Goal: Check status: Check status

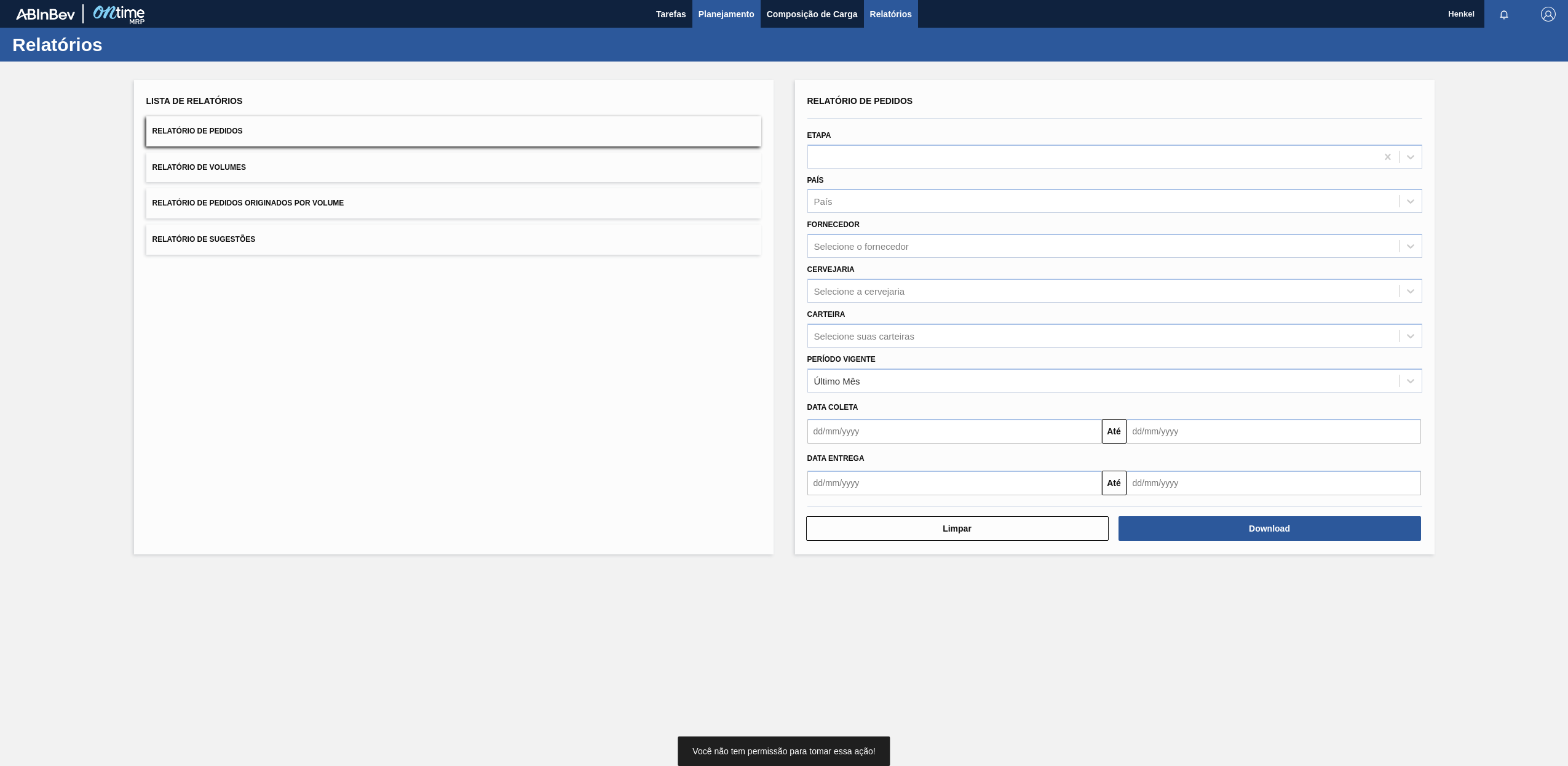
click at [735, 13] on span "Planejamento" at bounding box center [726, 14] width 56 height 15
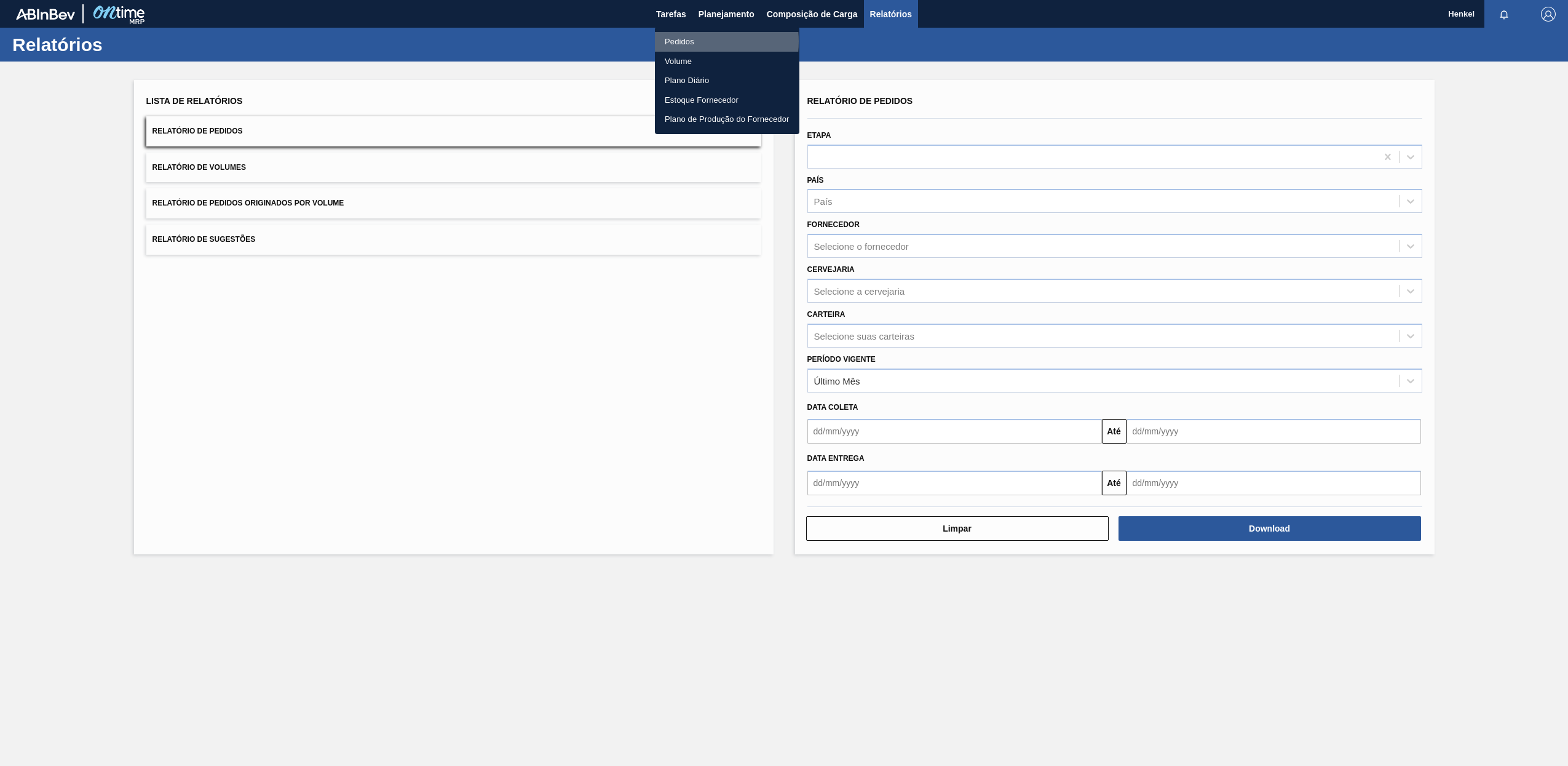
click at [684, 41] on li "Pedidos" at bounding box center [726, 42] width 144 height 20
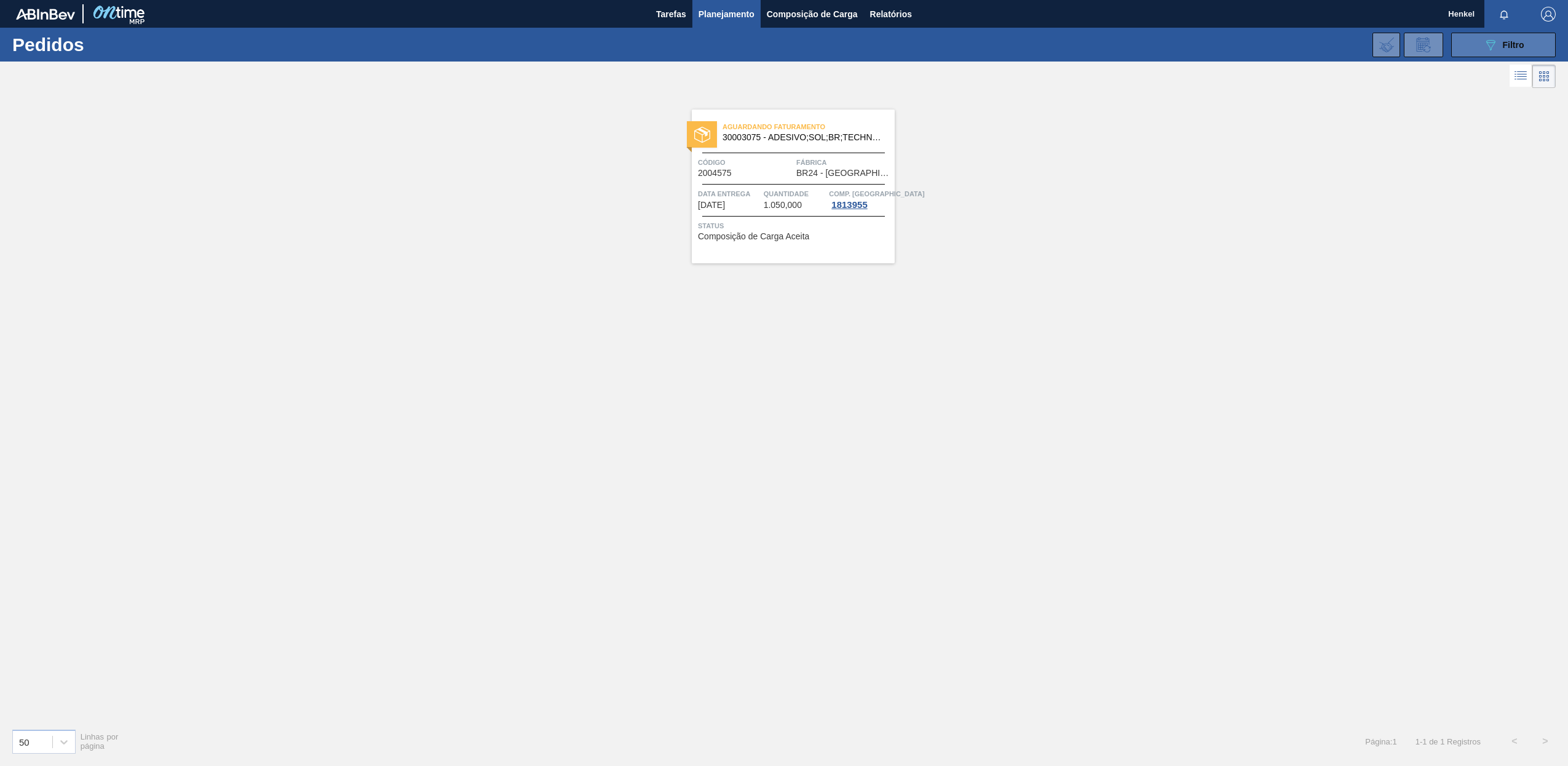
click at [1519, 43] on span "Filtro" at bounding box center [1514, 45] width 22 height 10
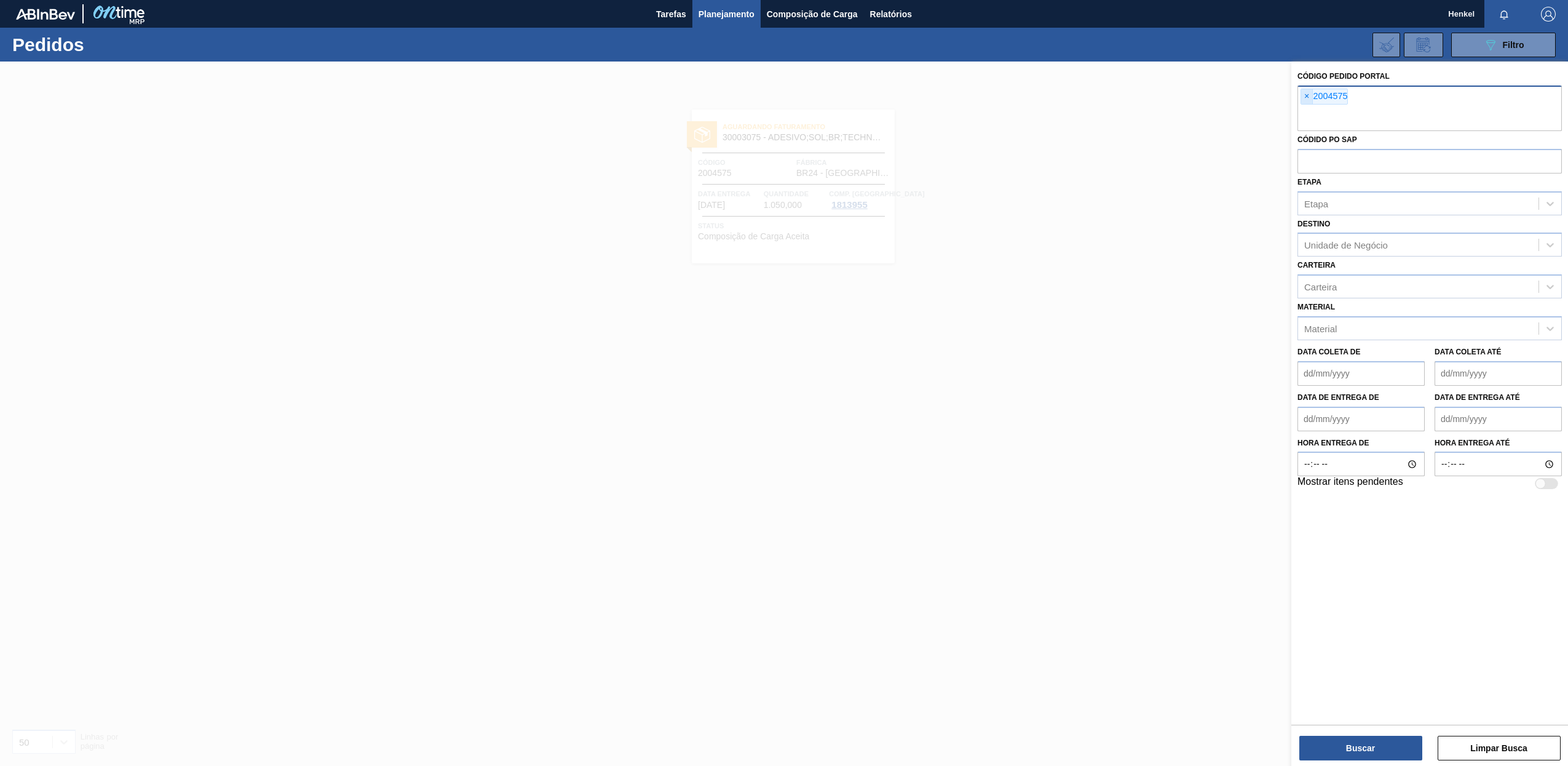
click at [1306, 93] on span "×" at bounding box center [1307, 97] width 12 height 15
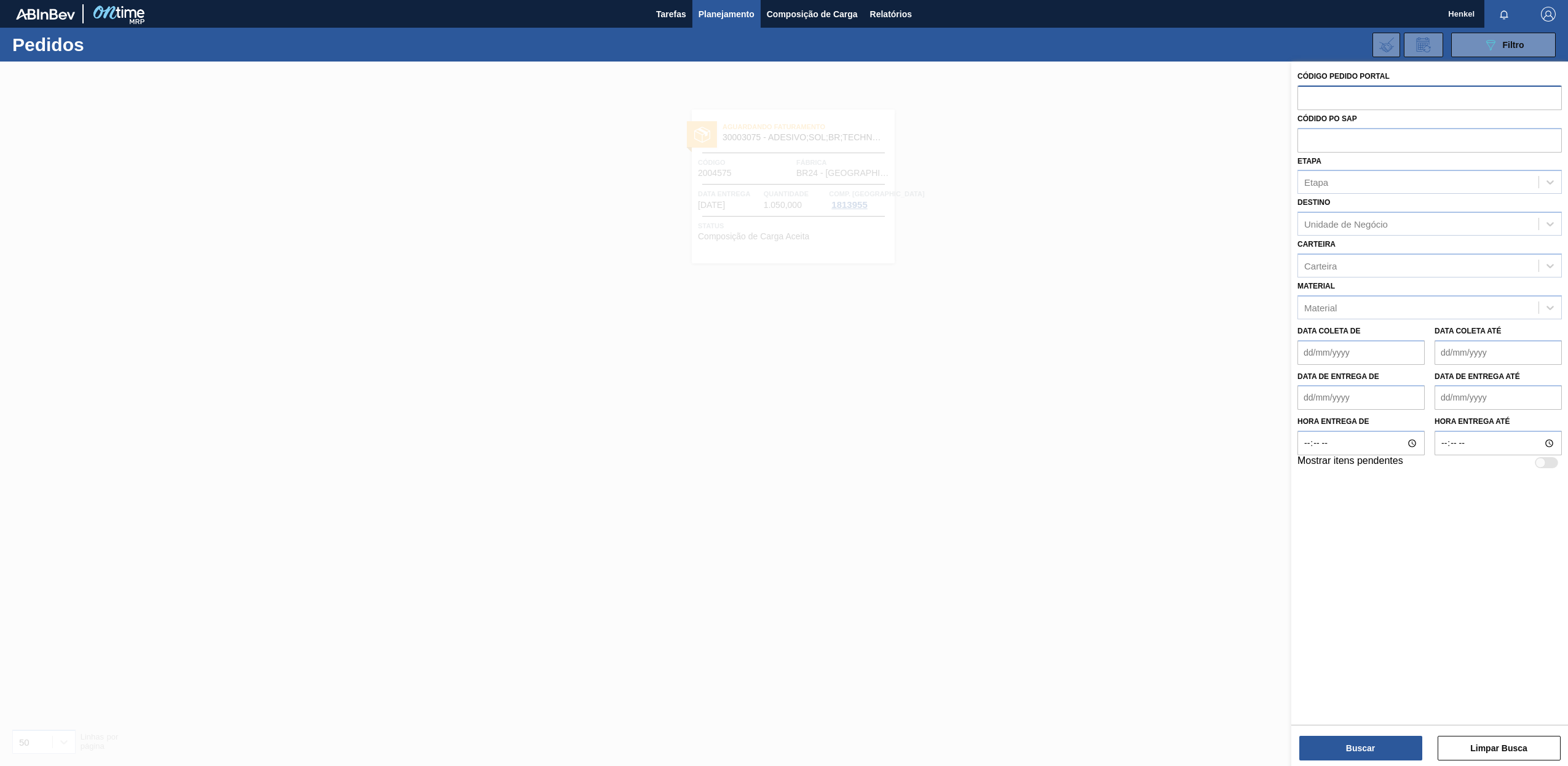
paste input "2004305"
type input "2004305"
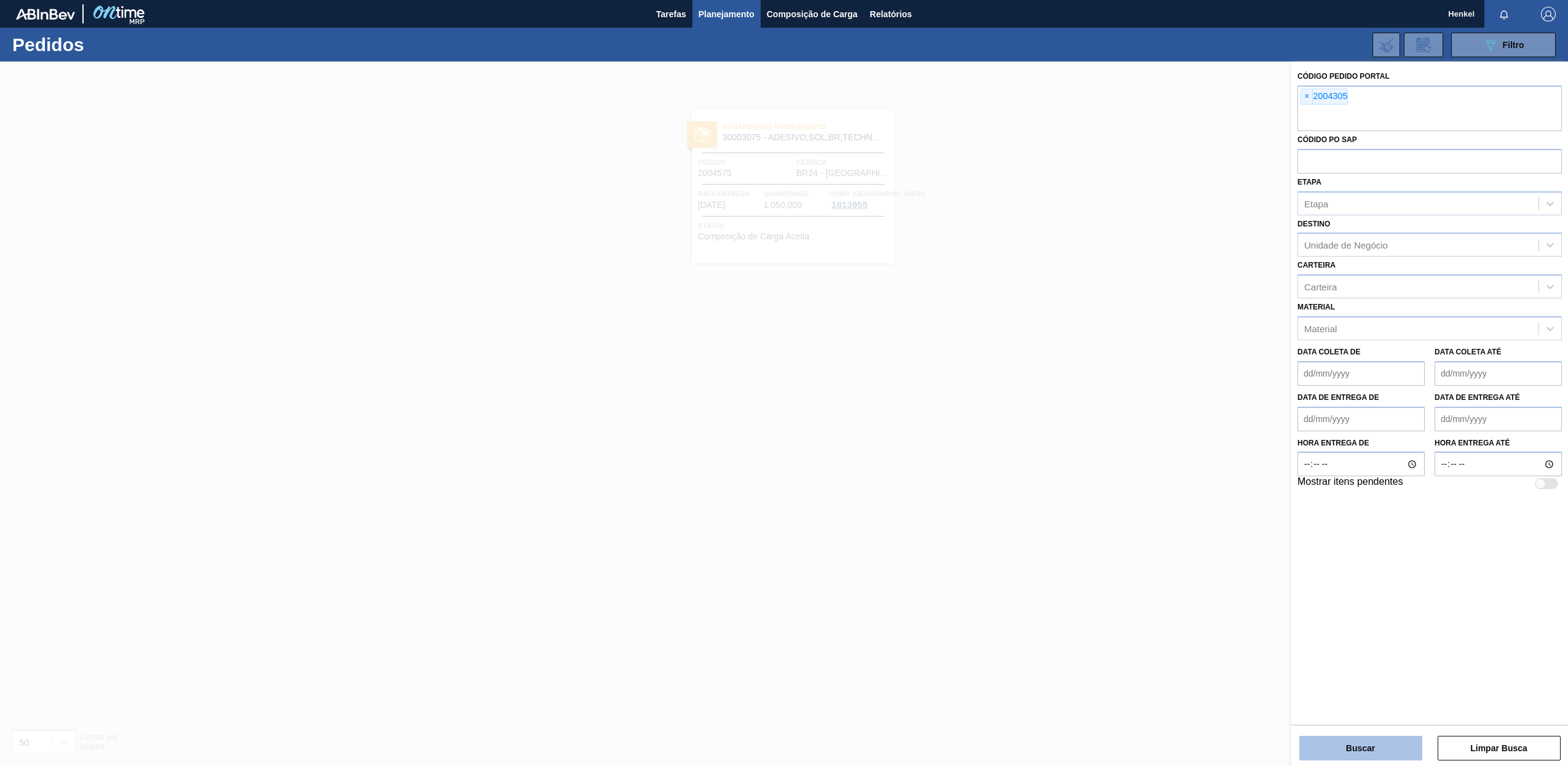
click at [1404, 750] on button "Buscar" at bounding box center [1360, 748] width 123 height 24
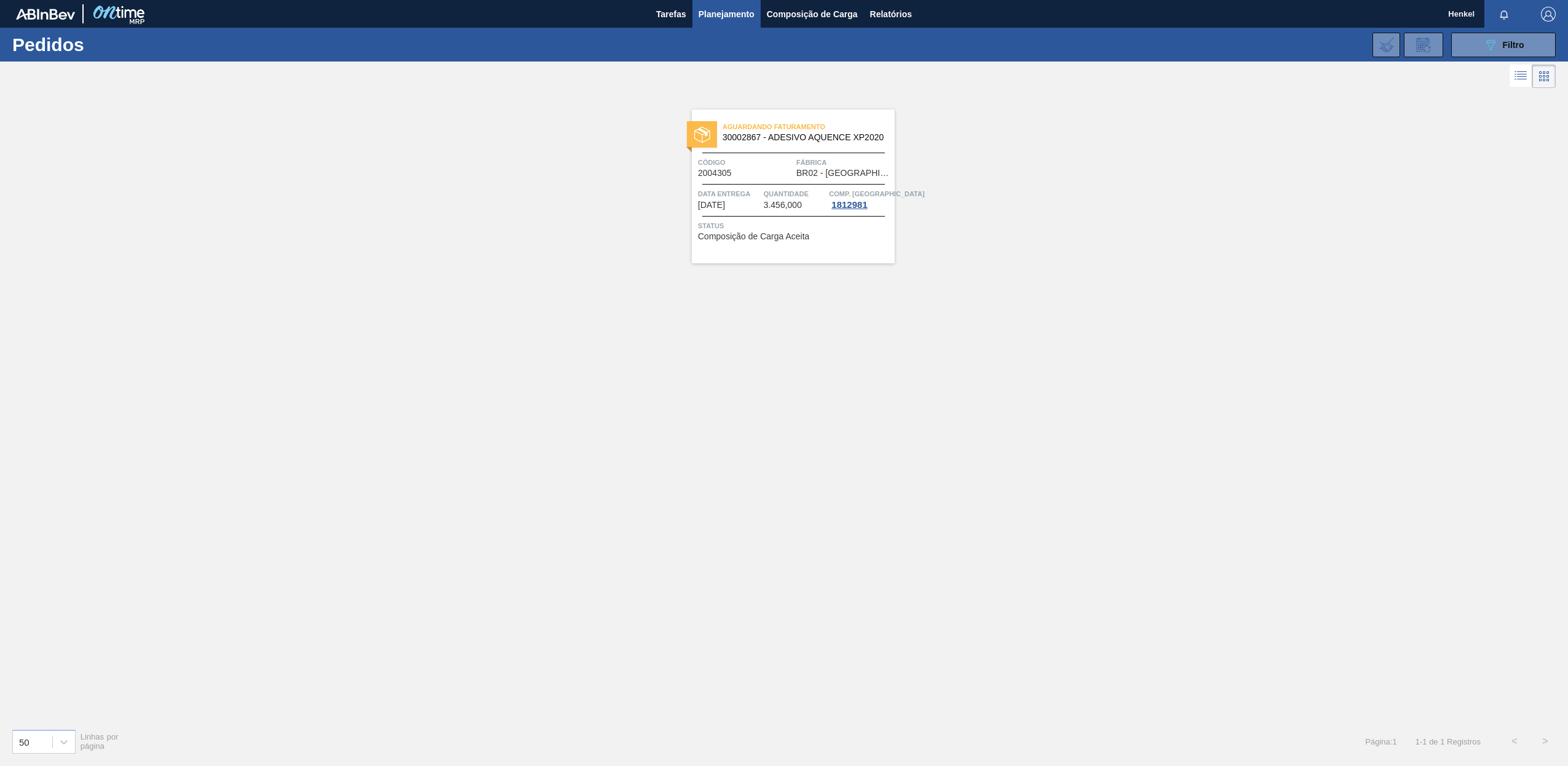
click at [815, 209] on div "Quantidade 3.456,000" at bounding box center [795, 199] width 63 height 23
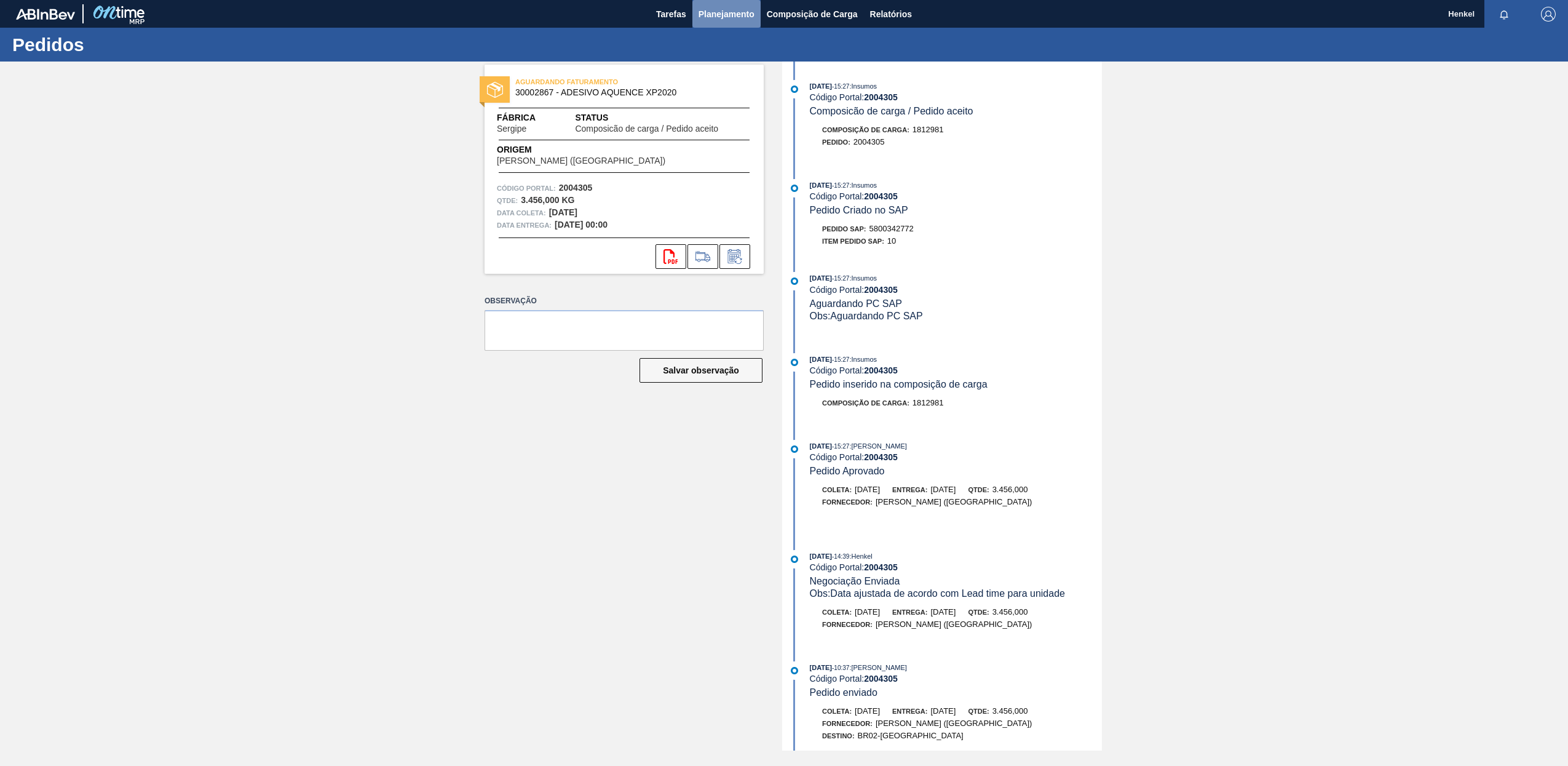
click at [711, 10] on span "Planejamento" at bounding box center [726, 14] width 56 height 15
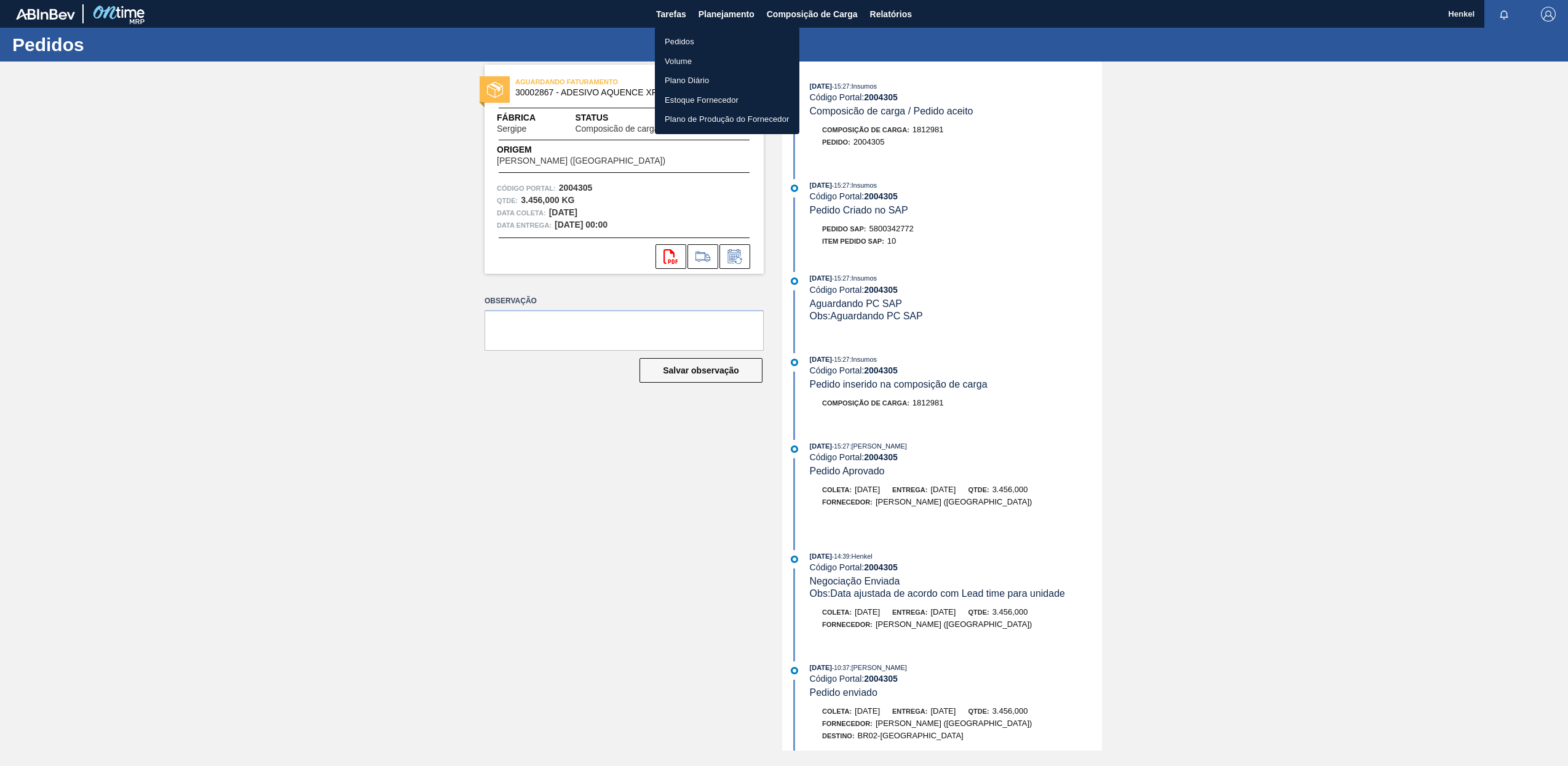
click at [688, 38] on li "Pedidos" at bounding box center [726, 42] width 144 height 20
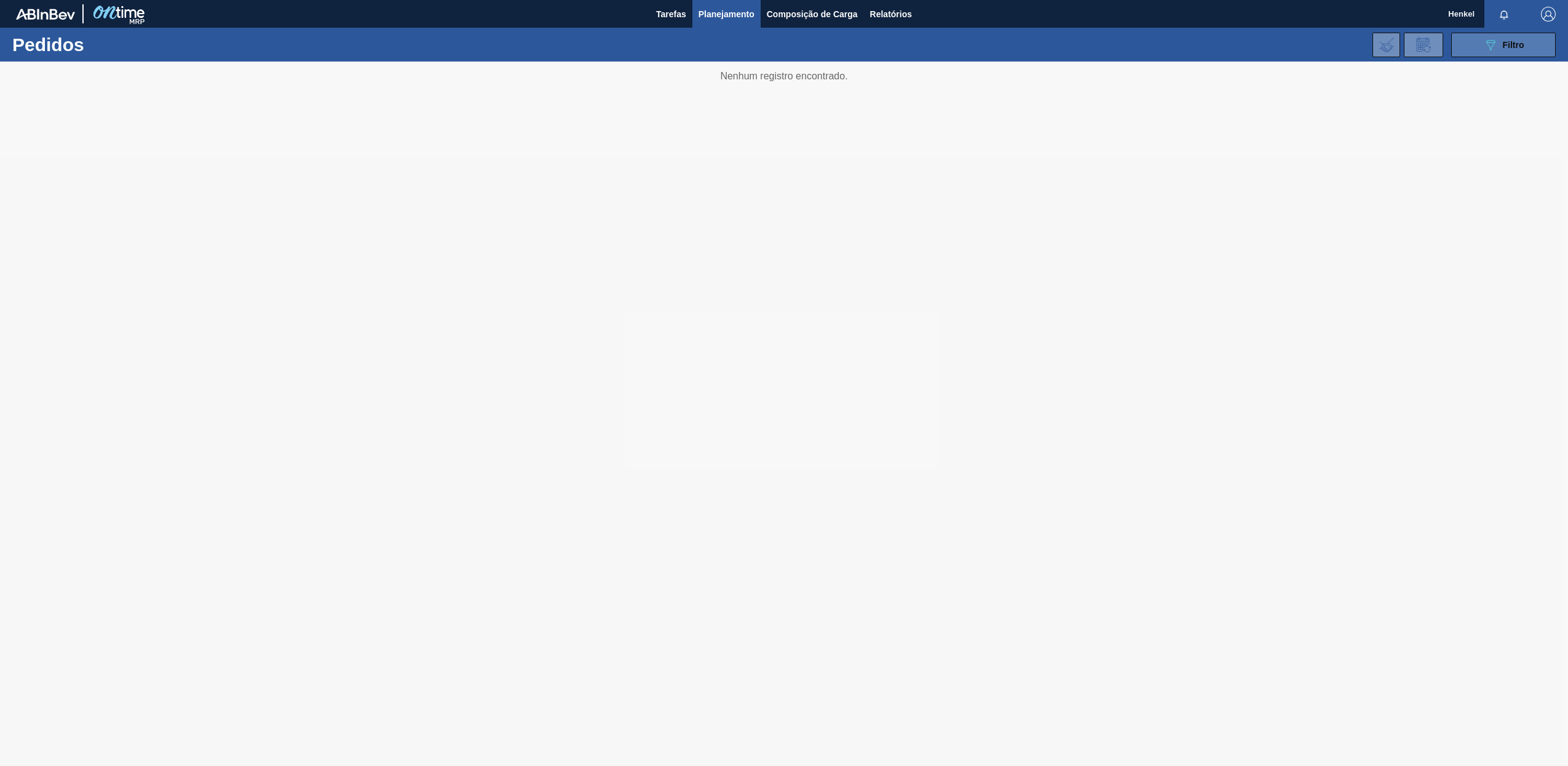
click at [1498, 43] on div "089F7B8B-B2A5-4AFE-B5C0-19BA573D28AC Filtro" at bounding box center [1503, 45] width 41 height 15
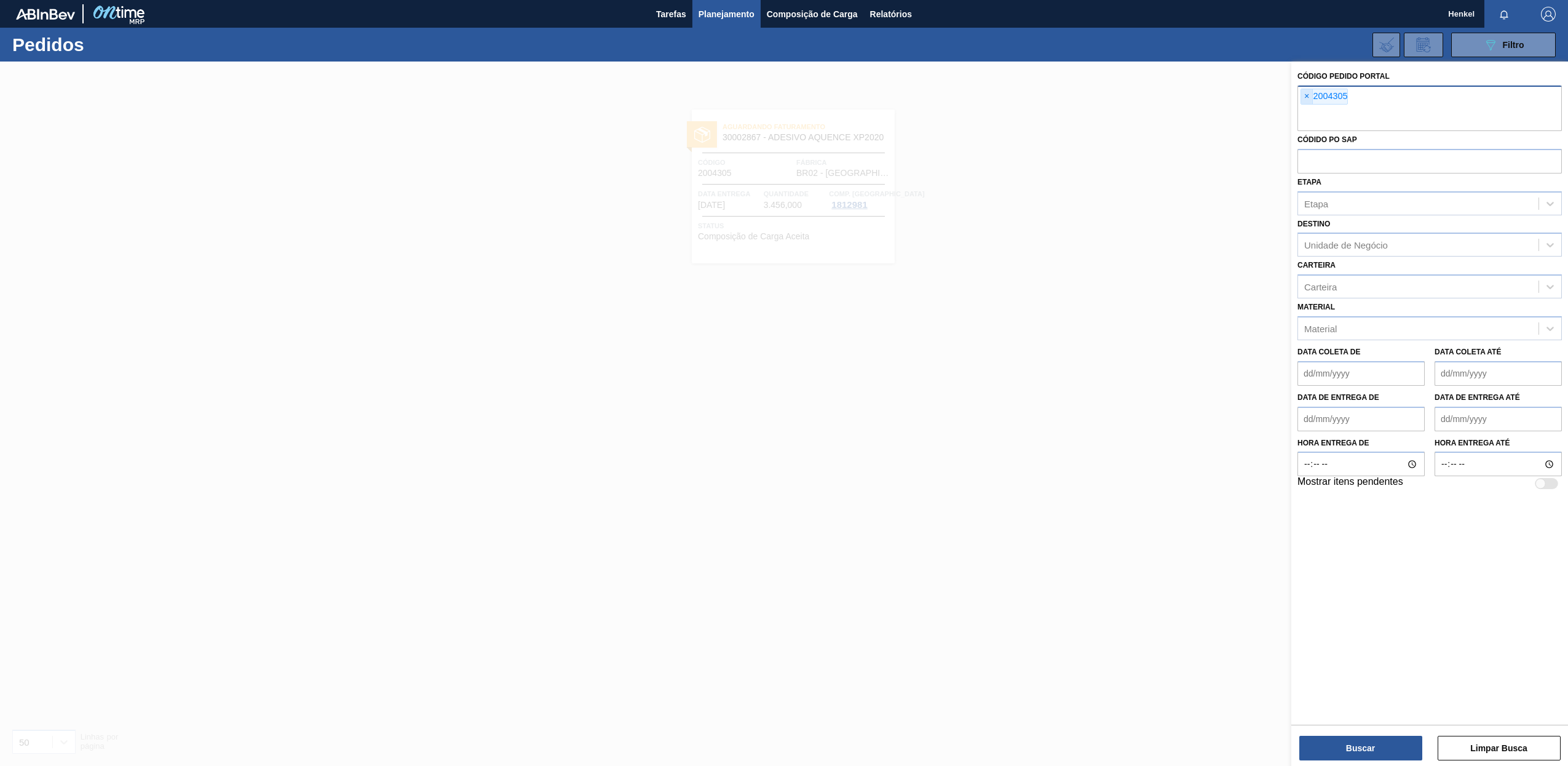
click at [1309, 95] on span "×" at bounding box center [1307, 97] width 12 height 15
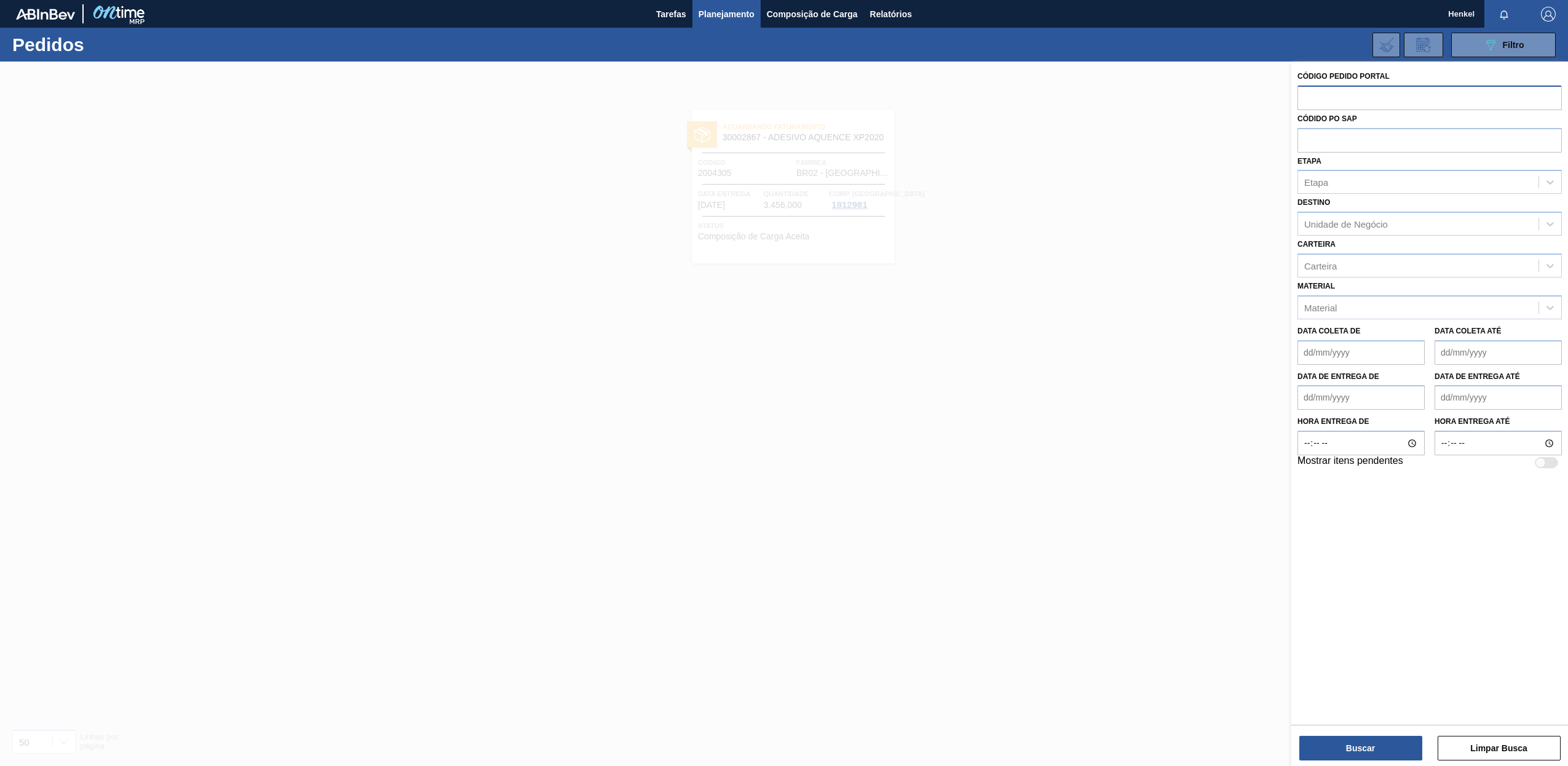
paste input "1998676"
type input "1998676"
click at [1369, 751] on button "Buscar" at bounding box center [1360, 748] width 123 height 24
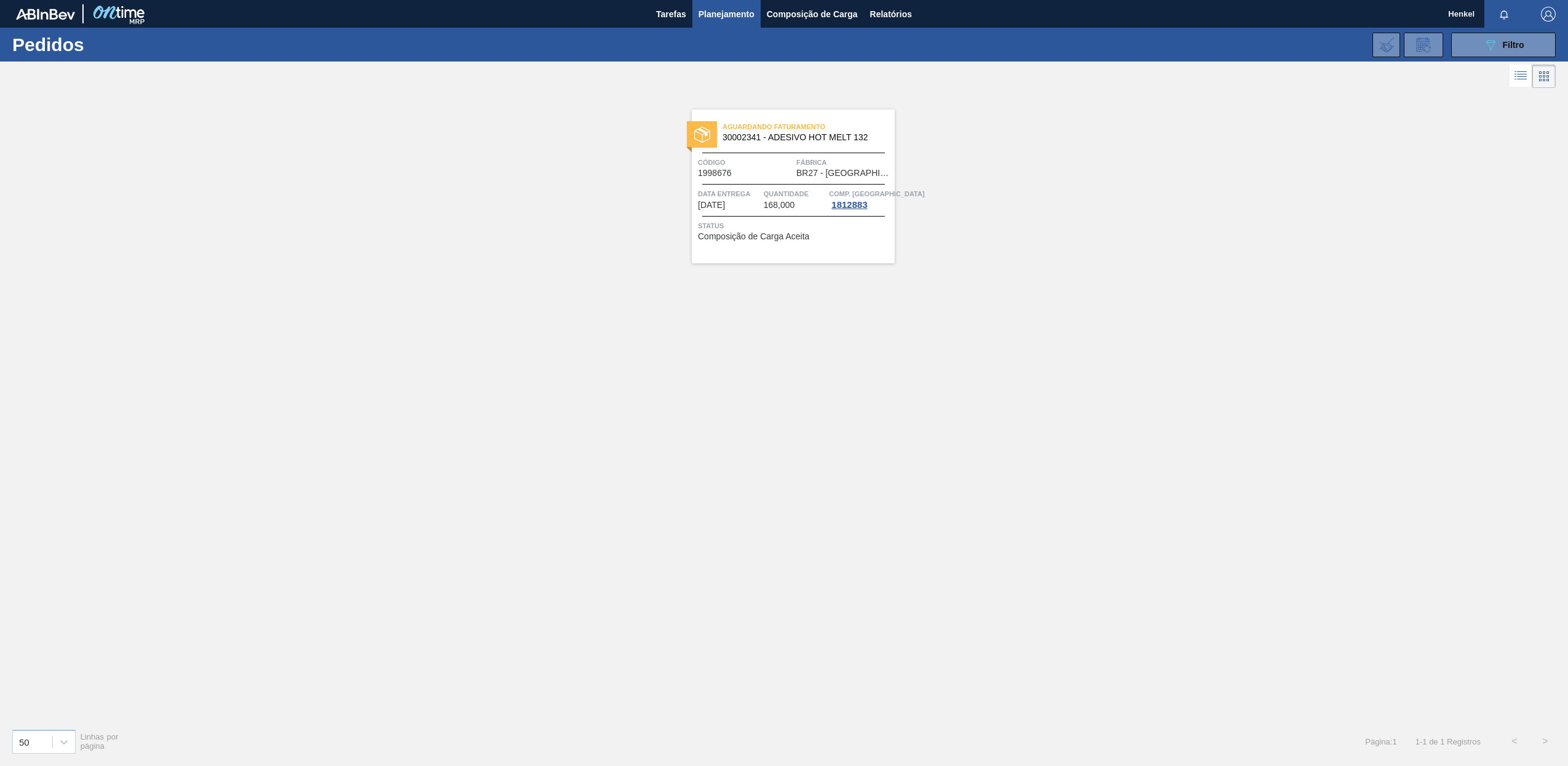
click at [767, 198] on span "Quantidade" at bounding box center [795, 194] width 63 height 13
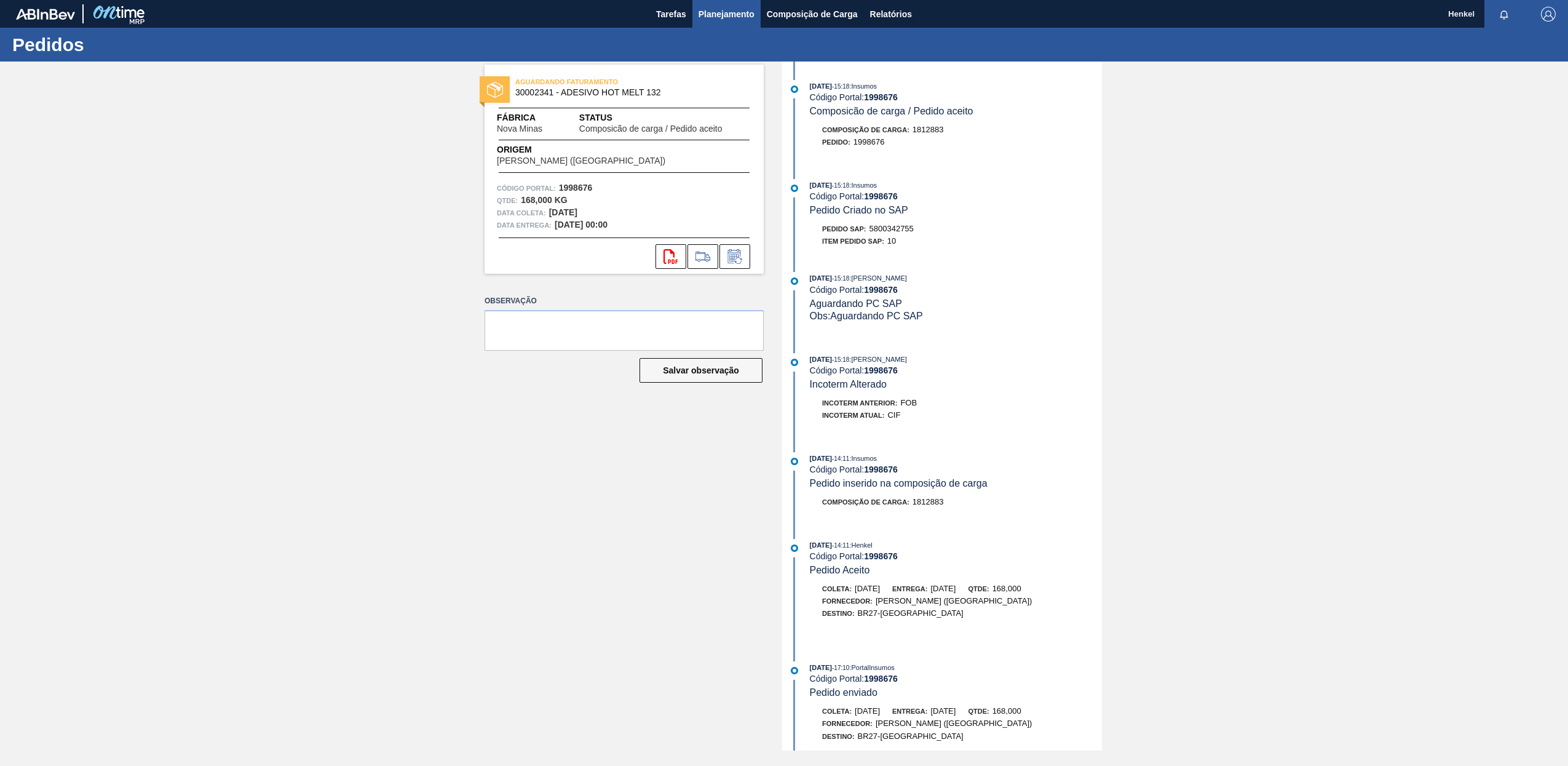
click at [711, 11] on span "Planejamento" at bounding box center [726, 14] width 56 height 15
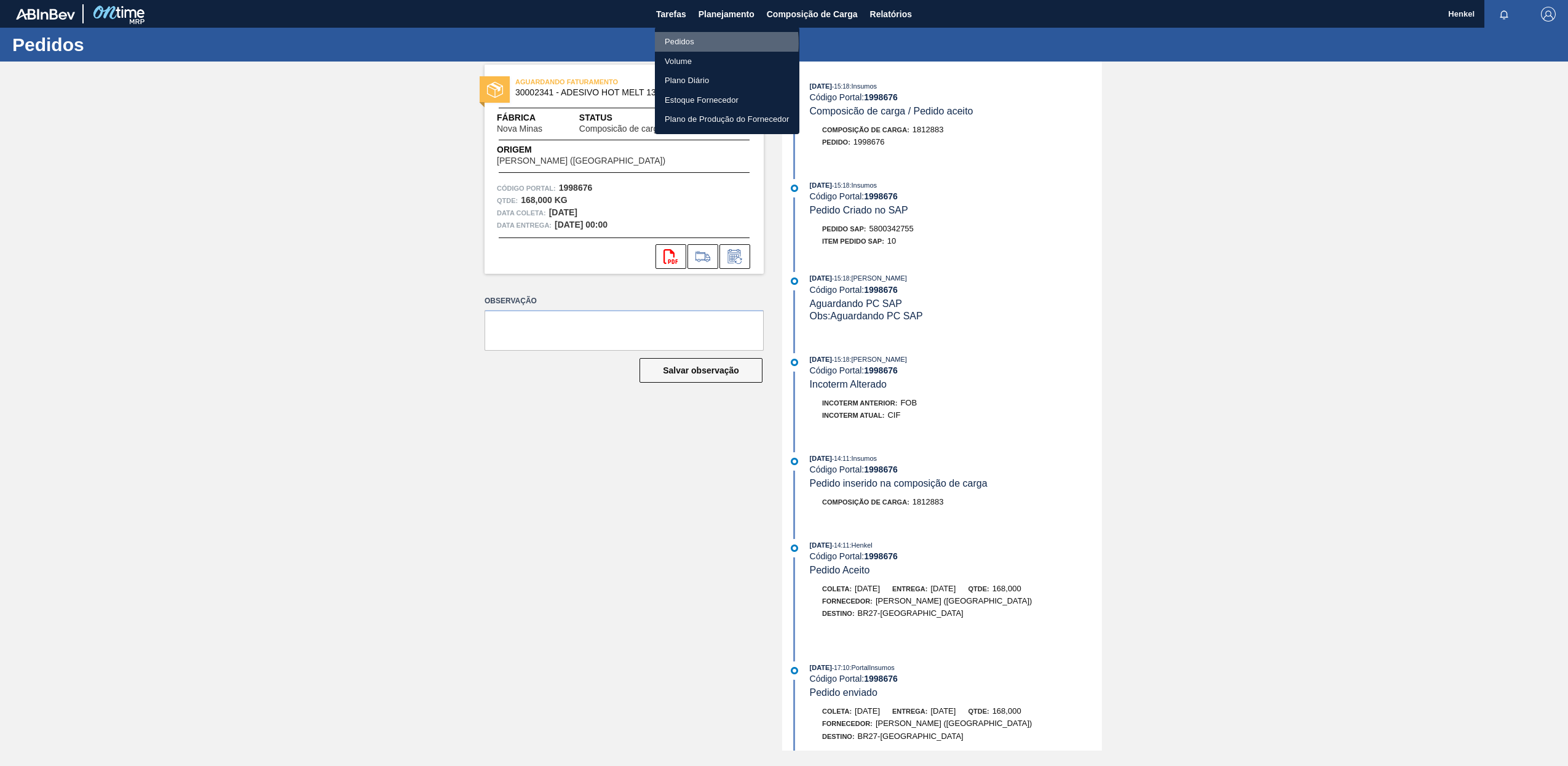
click at [698, 43] on li "Pedidos" at bounding box center [726, 42] width 144 height 20
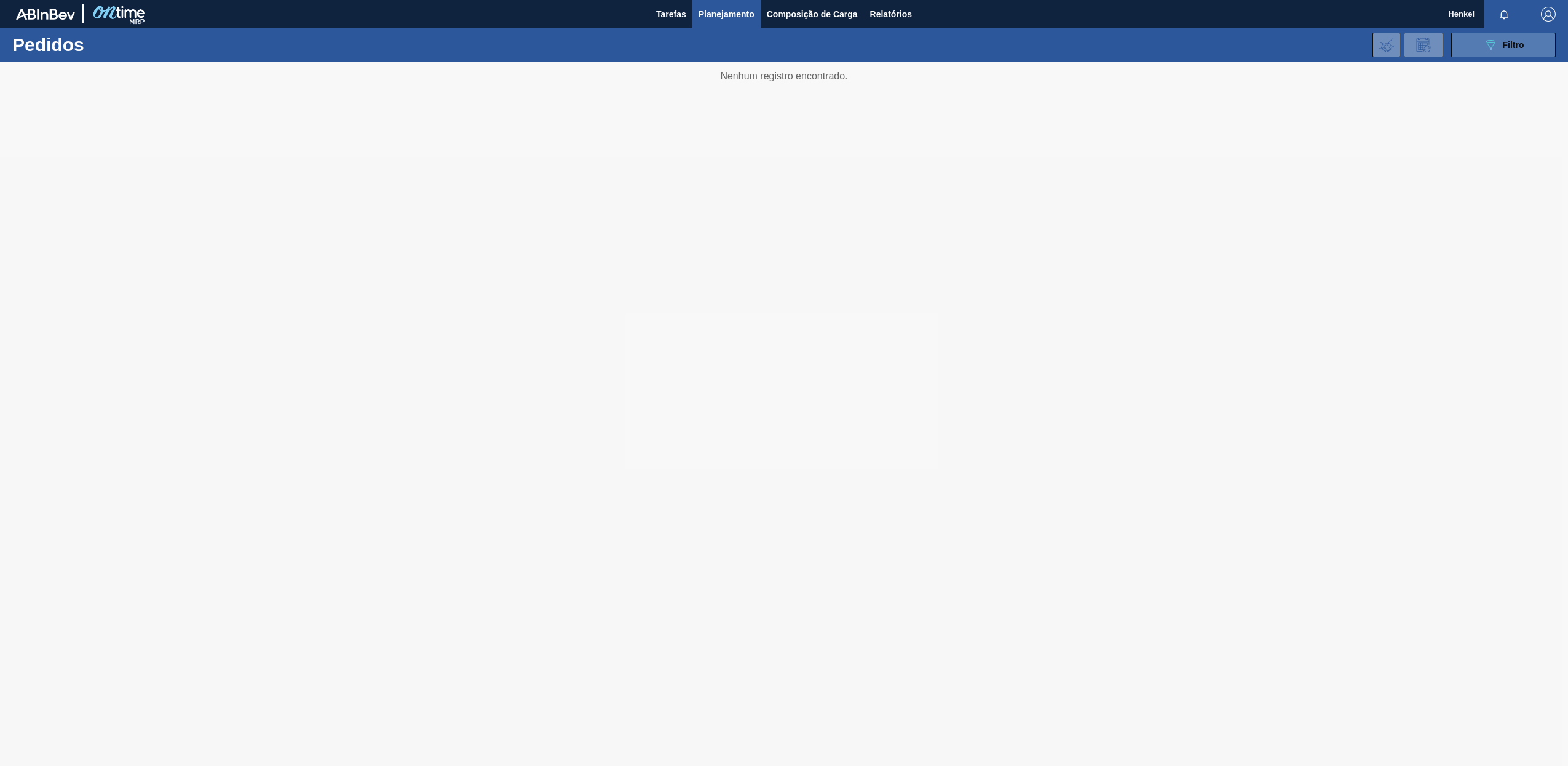
click at [1498, 41] on div "089F7B8B-B2A5-4AFE-B5C0-19BA573D28AC Filtro" at bounding box center [1503, 45] width 41 height 15
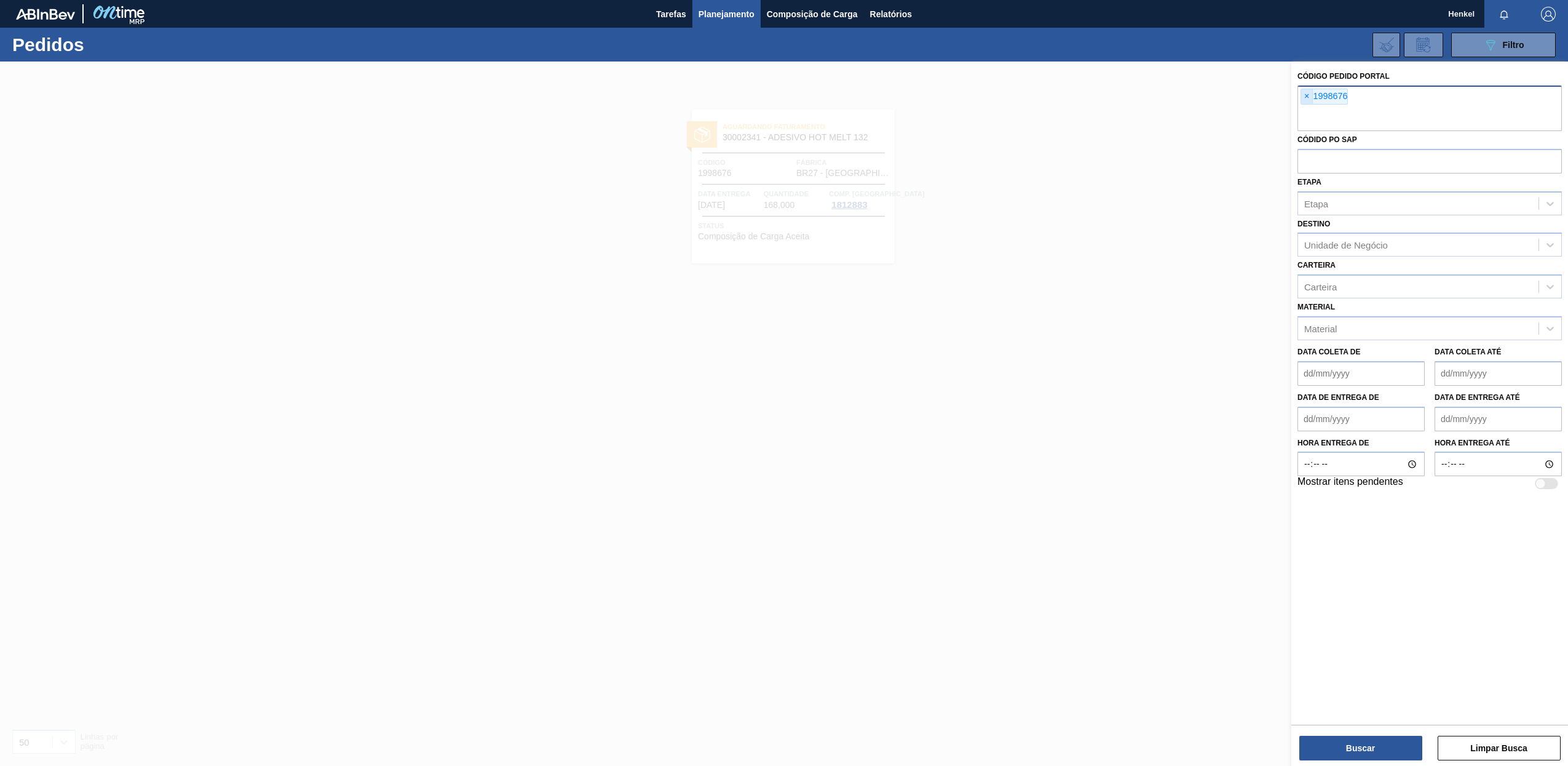
click at [1306, 97] on span "×" at bounding box center [1307, 97] width 12 height 15
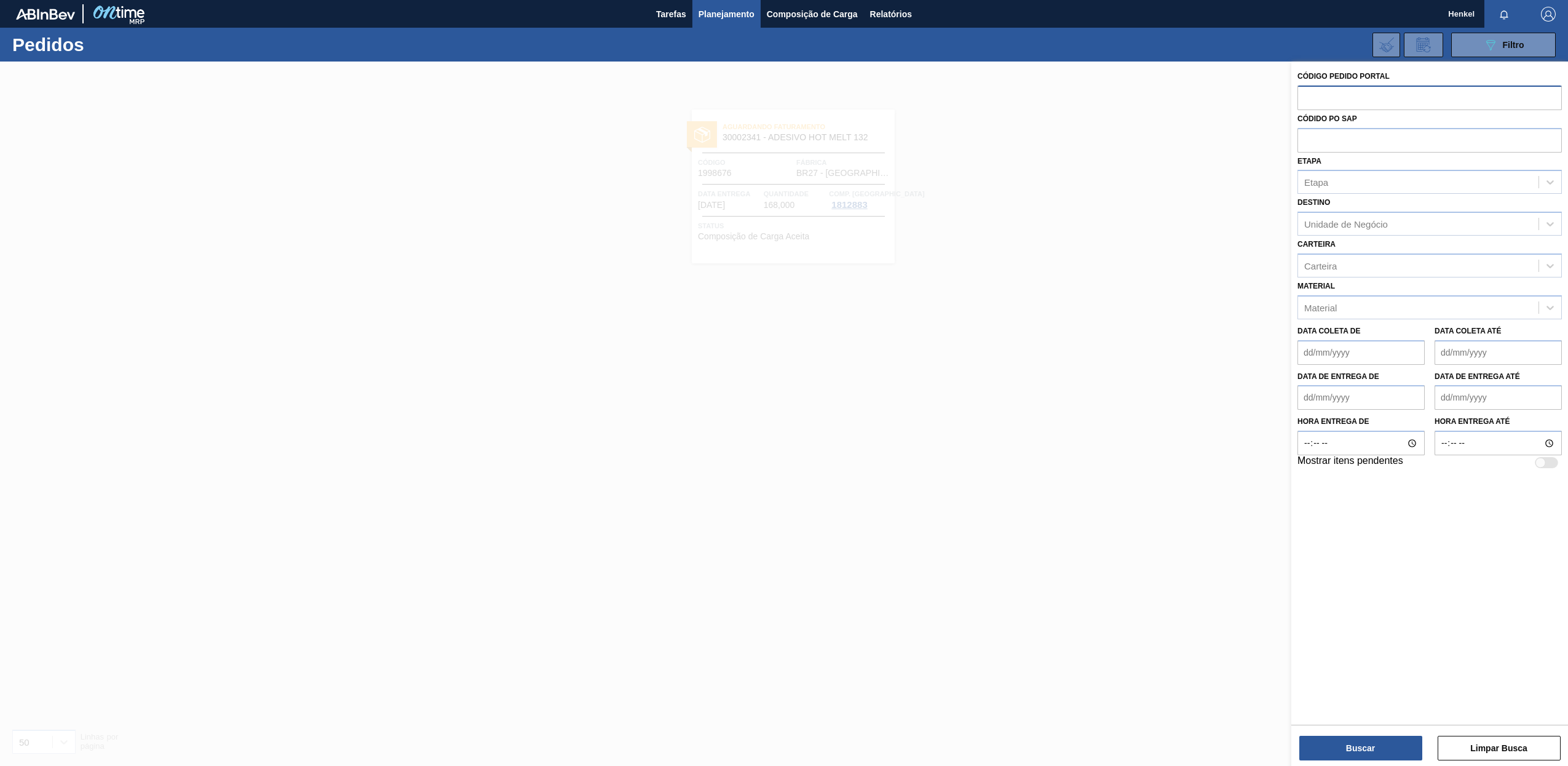
paste input "1998668"
type input "1998668"
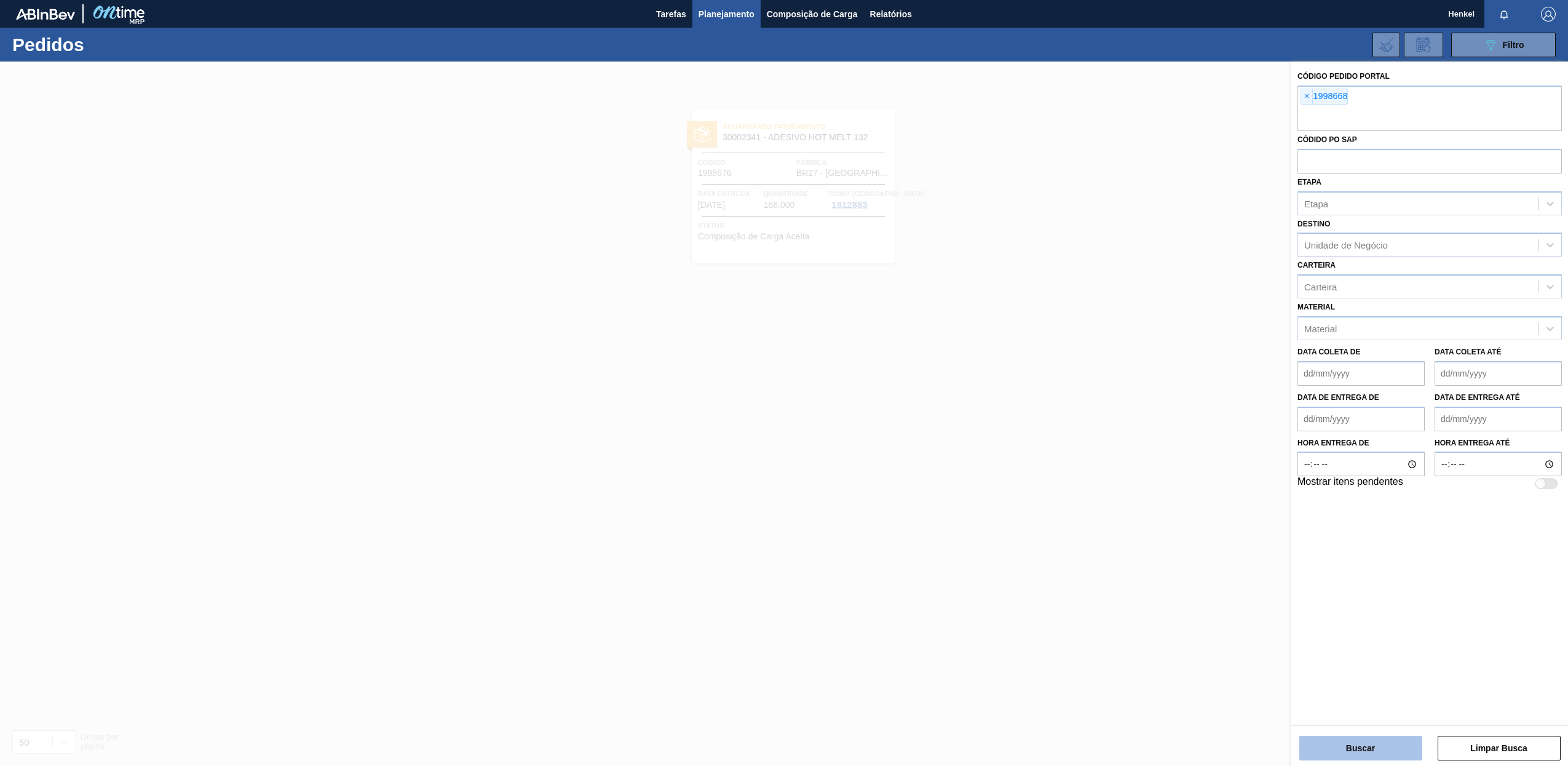
click at [1329, 736] on button "Buscar" at bounding box center [1360, 748] width 123 height 24
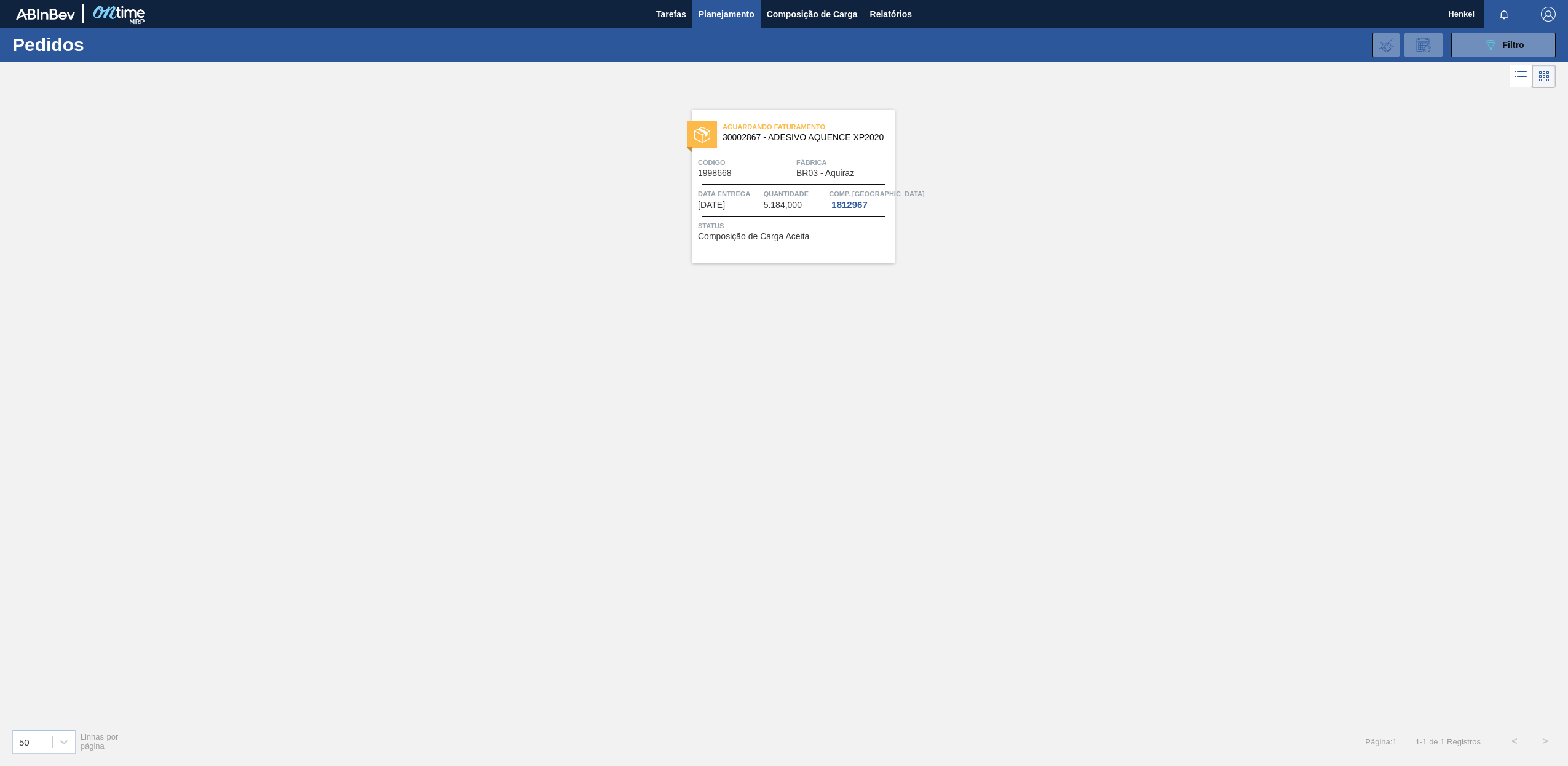
click at [747, 214] on div "Aguardando Faturamento 30002867 - ADESIVO AQUENCE XP2020 Código 1998668 Fábrica…" at bounding box center [792, 186] width 203 height 154
